Goal: Complete application form

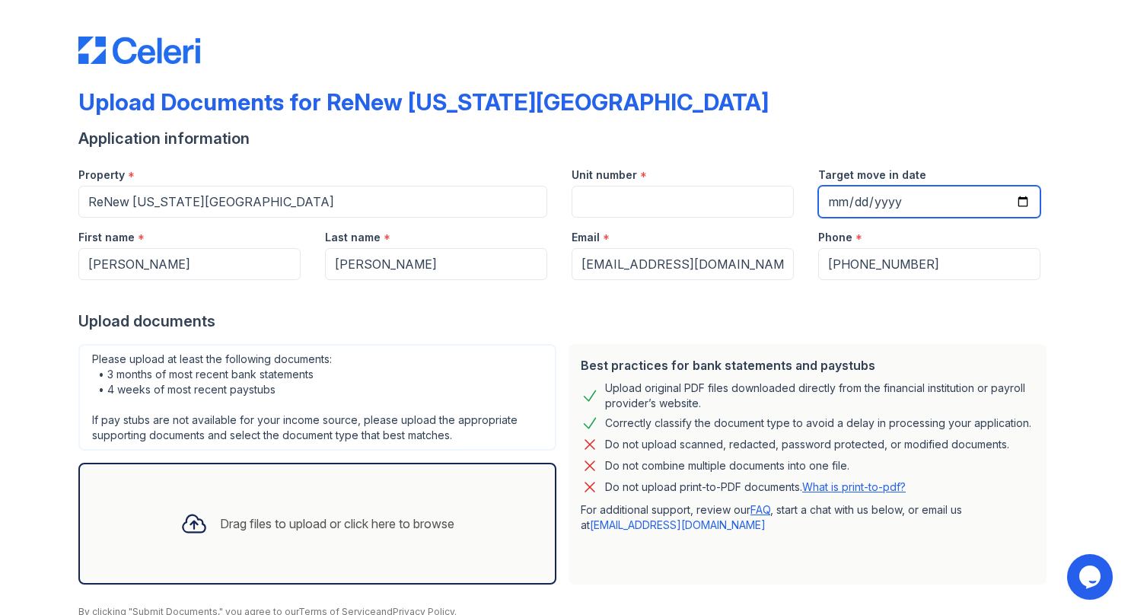
click at [1020, 202] on input "Target move in date" at bounding box center [929, 202] width 222 height 32
type input "[DATE]"
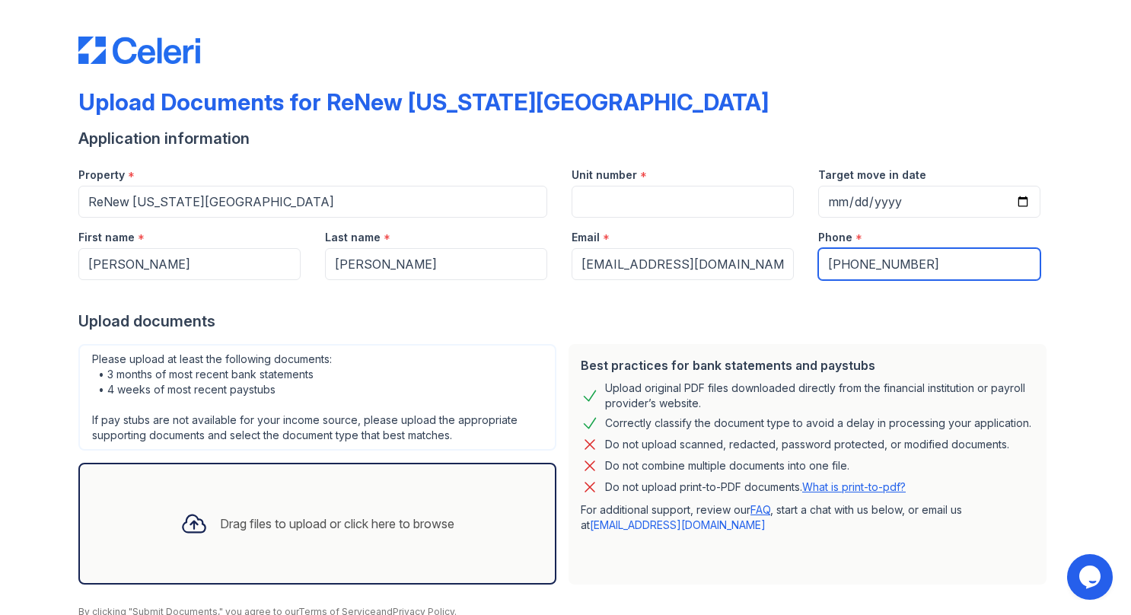
click at [831, 265] on input "[PHONE_NUMBER]" at bounding box center [929, 264] width 222 height 32
type input "8049097141"
click at [815, 311] on div "Upload documents" at bounding box center [565, 321] width 974 height 21
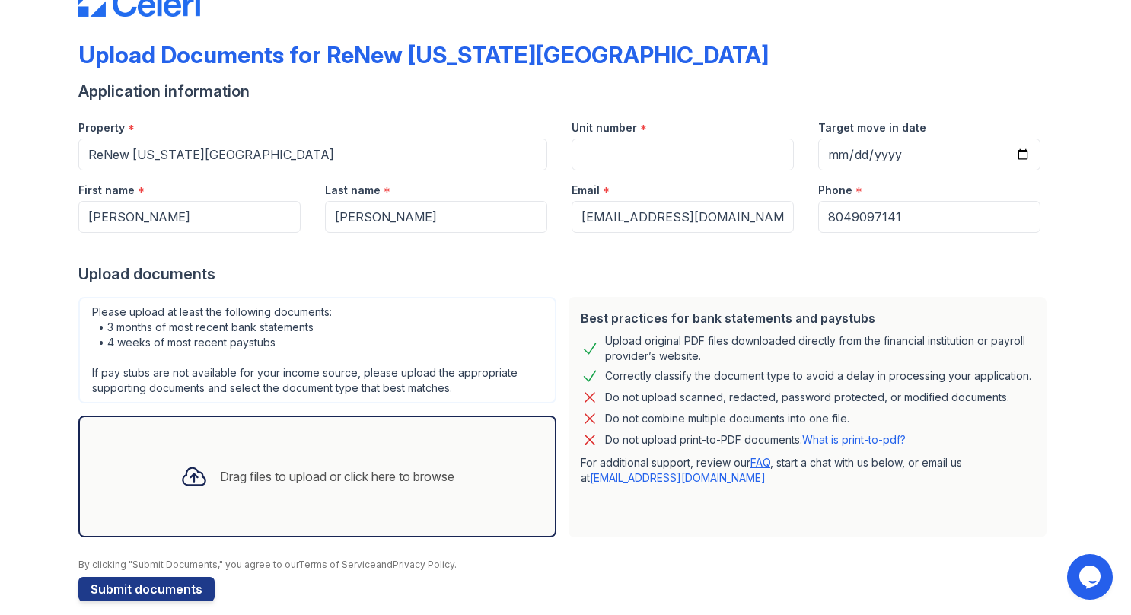
scroll to position [62, 0]
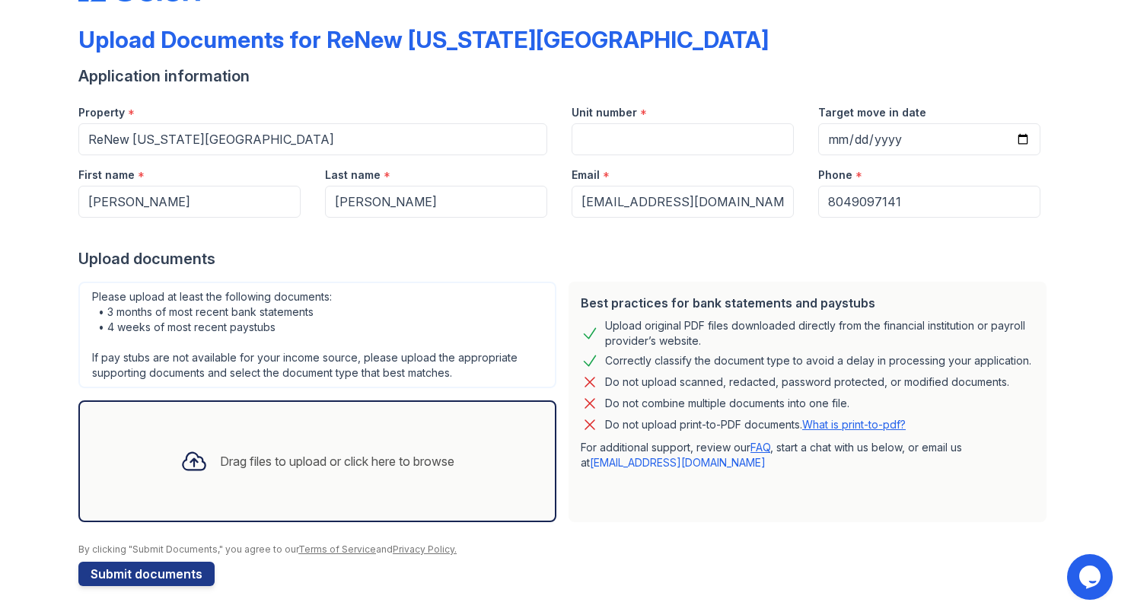
click at [256, 455] on div "Drag files to upload or click here to browse" at bounding box center [337, 461] width 234 height 18
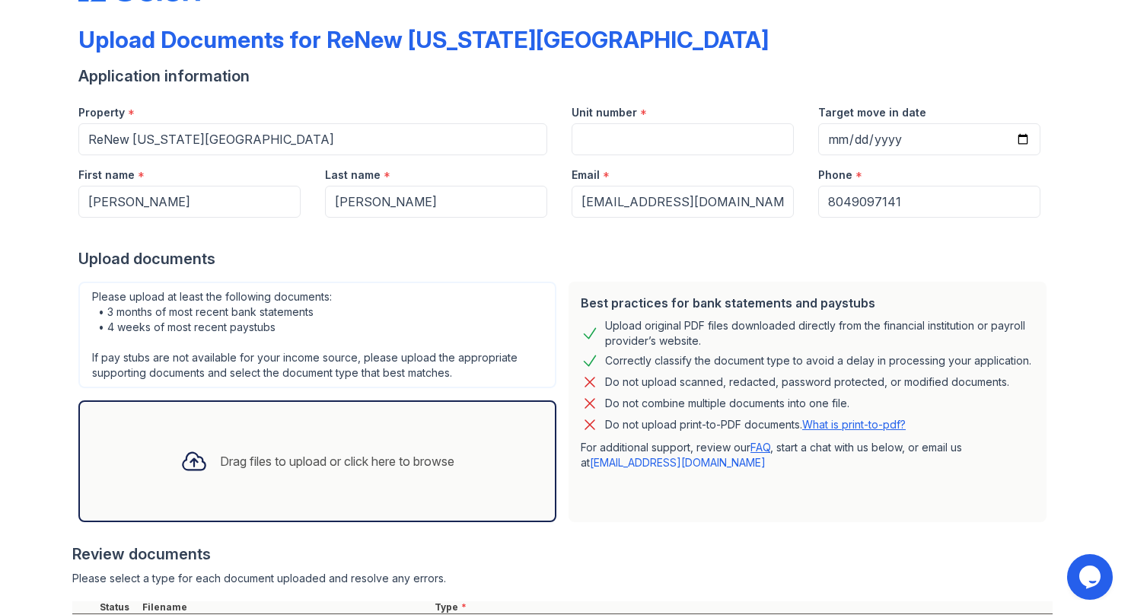
scroll to position [353, 0]
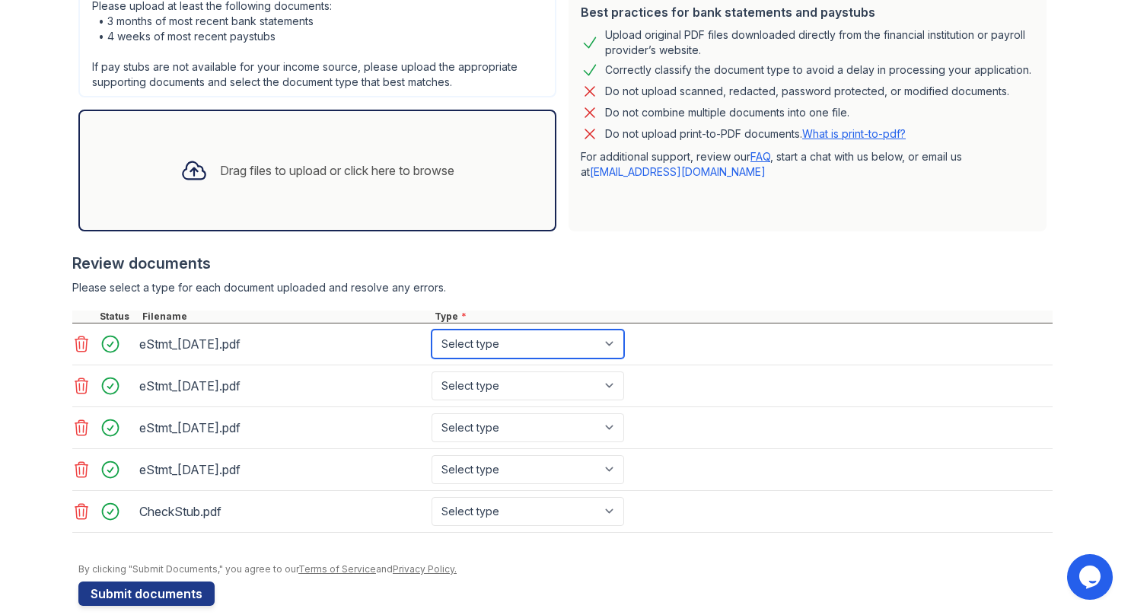
click at [499, 333] on select "Select type Paystub Bank Statement Offer Letter Tax Documents Benefit Award Let…" at bounding box center [528, 344] width 193 height 29
select select "bank_statement"
click at [432, 330] on select "Select type Paystub Bank Statement Offer Letter Tax Documents Benefit Award Let…" at bounding box center [528, 344] width 193 height 29
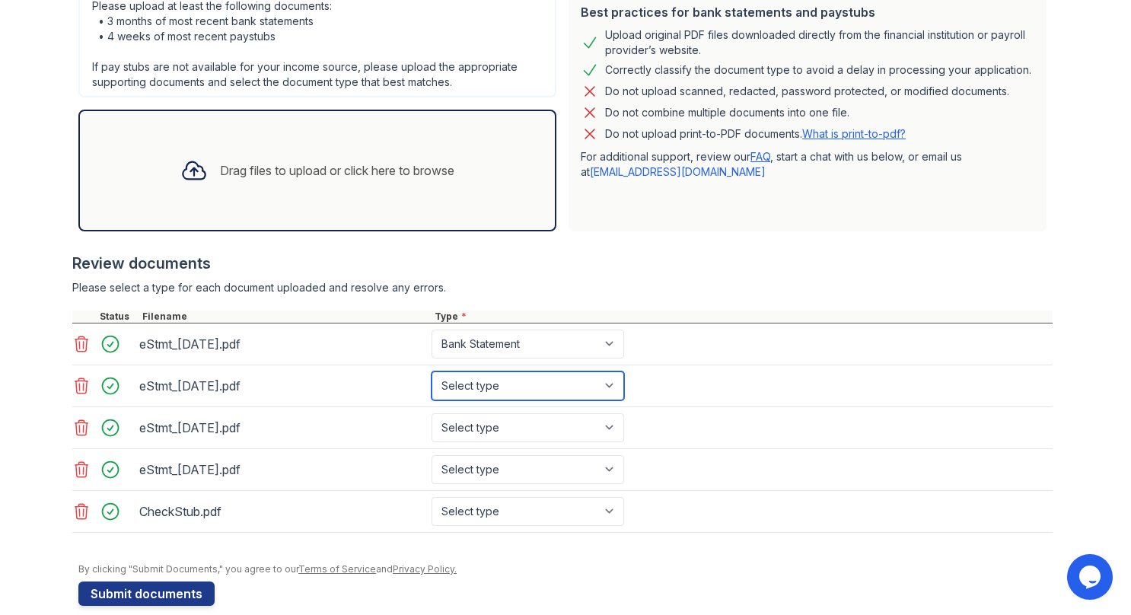
click at [495, 381] on select "Select type Paystub Bank Statement Offer Letter Tax Documents Benefit Award Let…" at bounding box center [528, 385] width 193 height 29
select select "bank_statement"
click at [432, 371] on select "Select type Paystub Bank Statement Offer Letter Tax Documents Benefit Award Let…" at bounding box center [528, 385] width 193 height 29
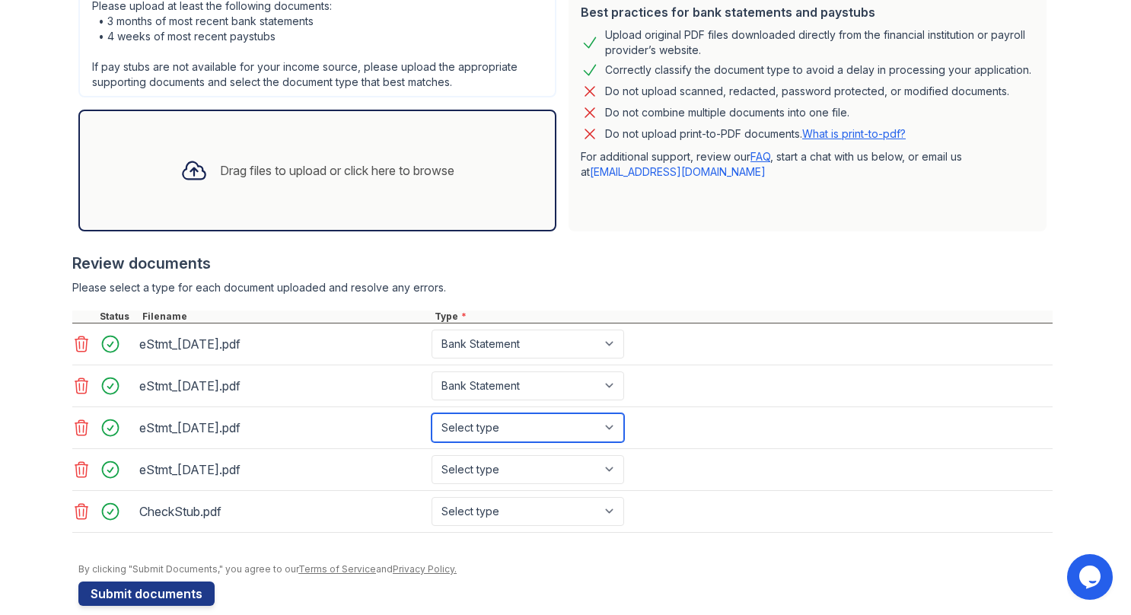
click at [496, 415] on select "Select type Paystub Bank Statement Offer Letter Tax Documents Benefit Award Let…" at bounding box center [528, 427] width 193 height 29
select select "bank_statement"
click at [432, 413] on select "Select type Paystub Bank Statement Offer Letter Tax Documents Benefit Award Let…" at bounding box center [528, 427] width 193 height 29
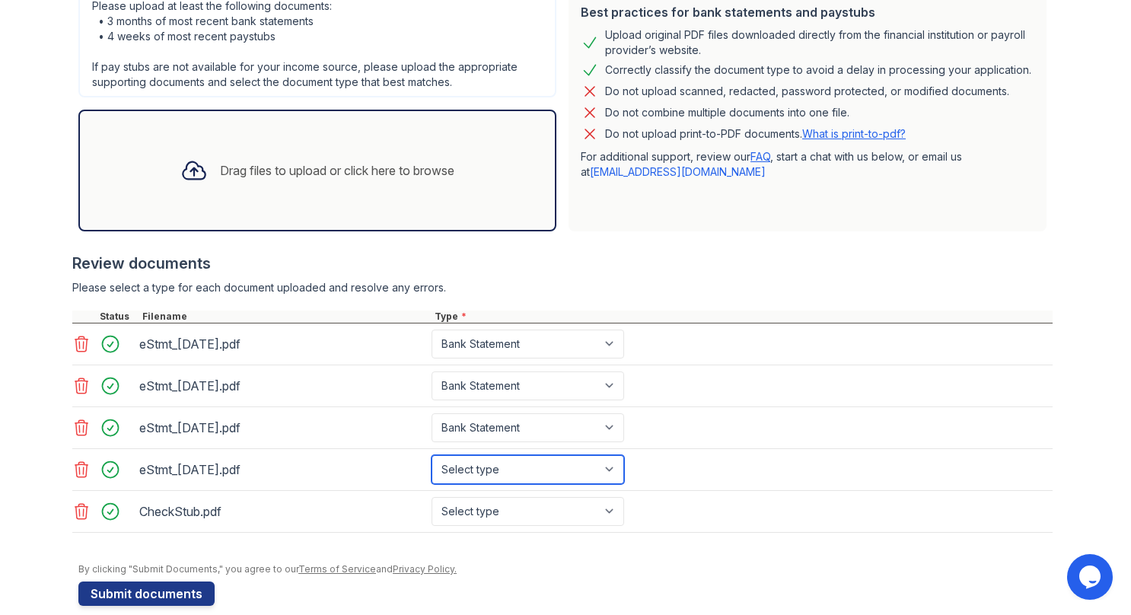
click at [510, 455] on select "Select type Paystub Bank Statement Offer Letter Tax Documents Benefit Award Let…" at bounding box center [528, 469] width 193 height 29
select select "bank_statement"
click at [432, 455] on select "Select type Paystub Bank Statement Offer Letter Tax Documents Benefit Award Let…" at bounding box center [528, 469] width 193 height 29
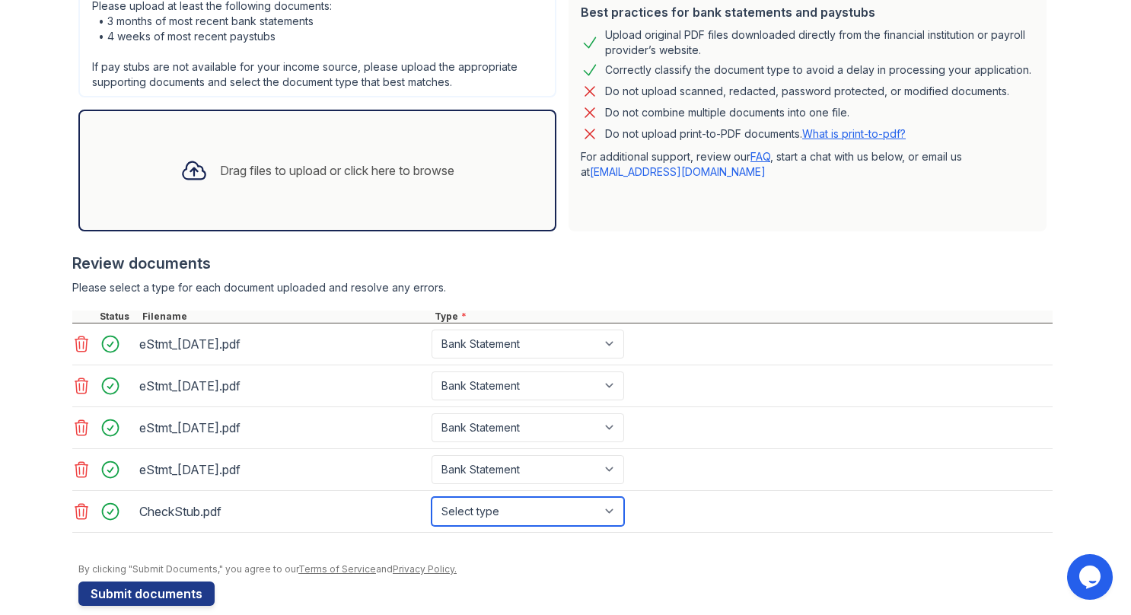
click at [497, 505] on select "Select type Paystub Bank Statement Offer Letter Tax Documents Benefit Award Let…" at bounding box center [528, 511] width 193 height 29
select select "paystub"
click at [432, 497] on select "Select type Paystub Bank Statement Offer Letter Tax Documents Benefit Award Let…" at bounding box center [528, 511] width 193 height 29
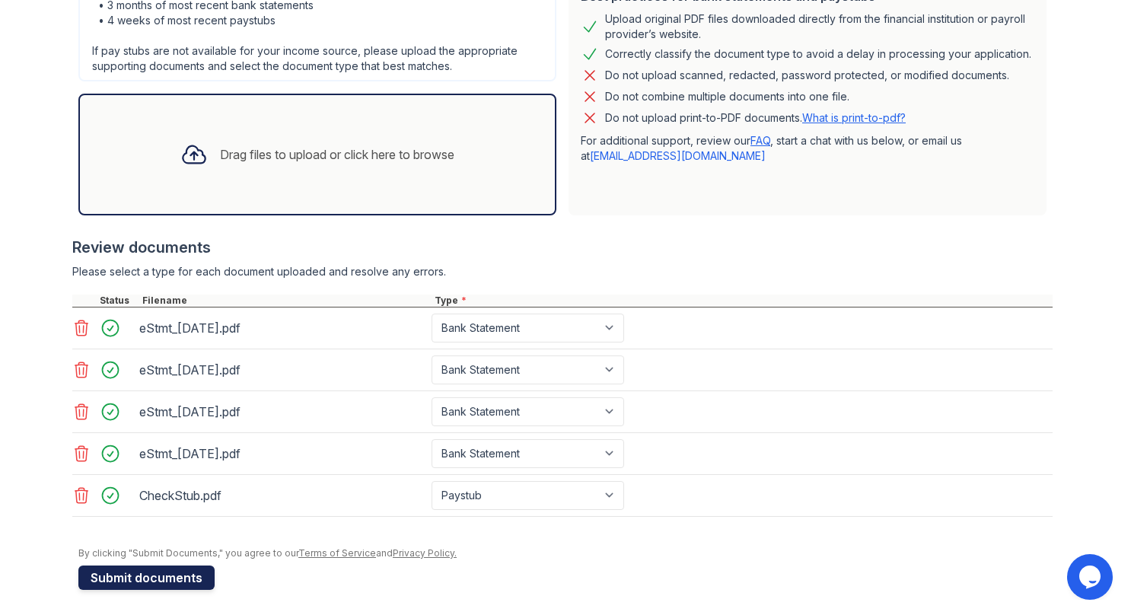
click at [146, 574] on button "Submit documents" at bounding box center [146, 578] width 136 height 24
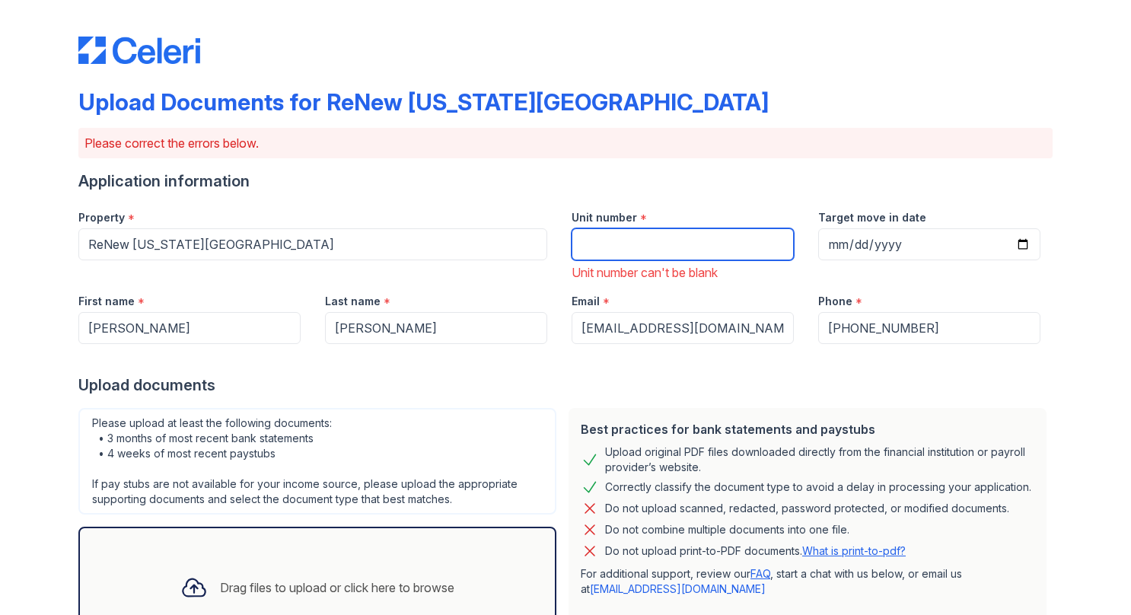
click at [647, 259] on input "Unit number" at bounding box center [683, 244] width 222 height 32
type input "LG1200"
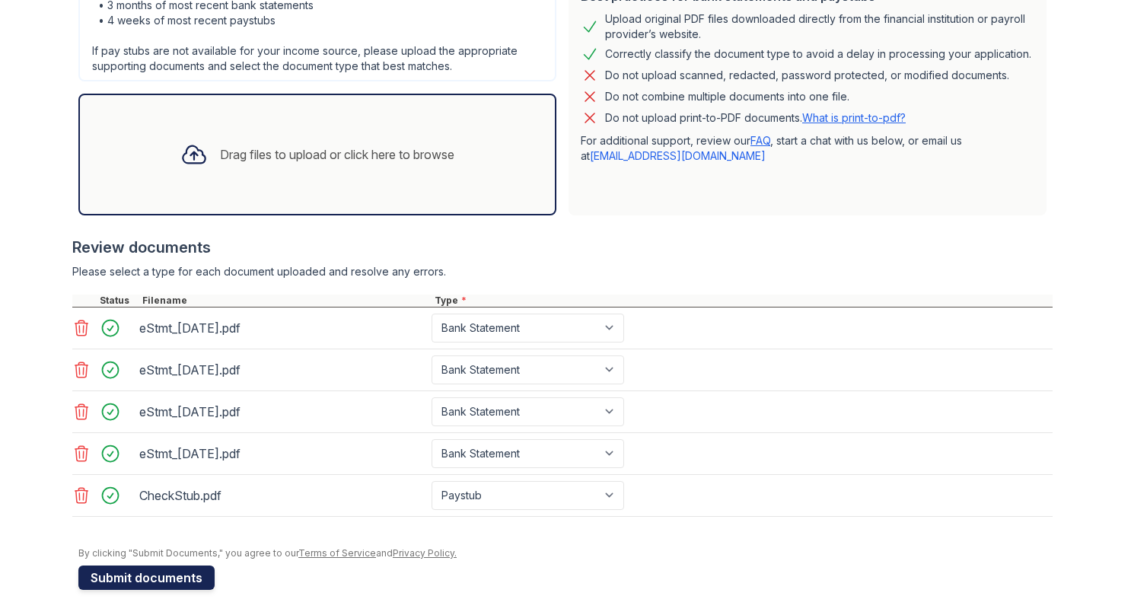
click at [174, 572] on button "Submit documents" at bounding box center [146, 578] width 136 height 24
